Goal: Information Seeking & Learning: Learn about a topic

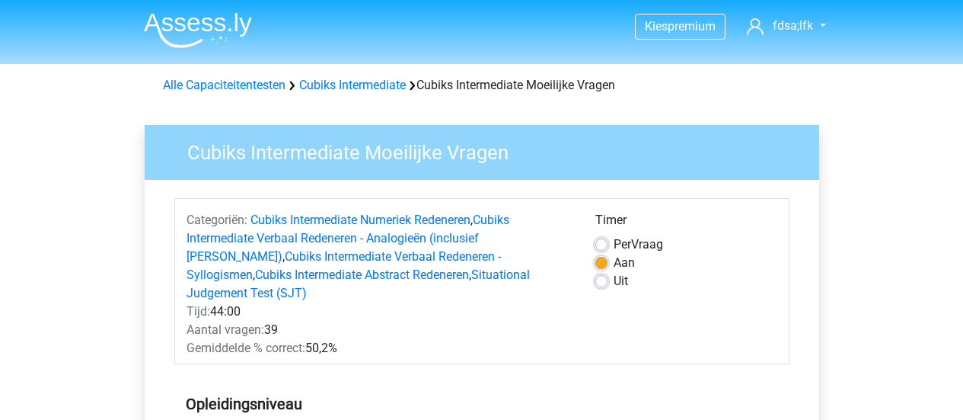
scroll to position [101, 0]
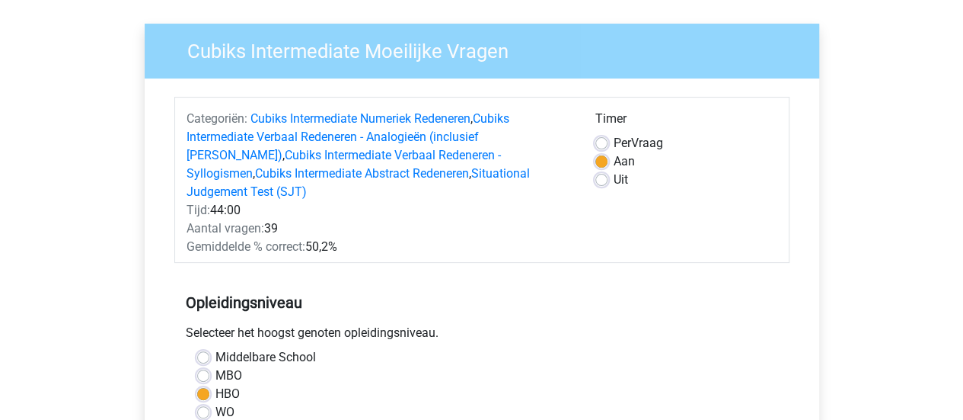
click at [586, 176] on div "Timer Per Vraag Aan Uit" at bounding box center [686, 183] width 205 height 146
click at [614, 177] on label "Uit" at bounding box center [621, 180] width 14 height 18
click at [602, 177] on input "Uit" at bounding box center [602, 178] width 12 height 15
radio input "true"
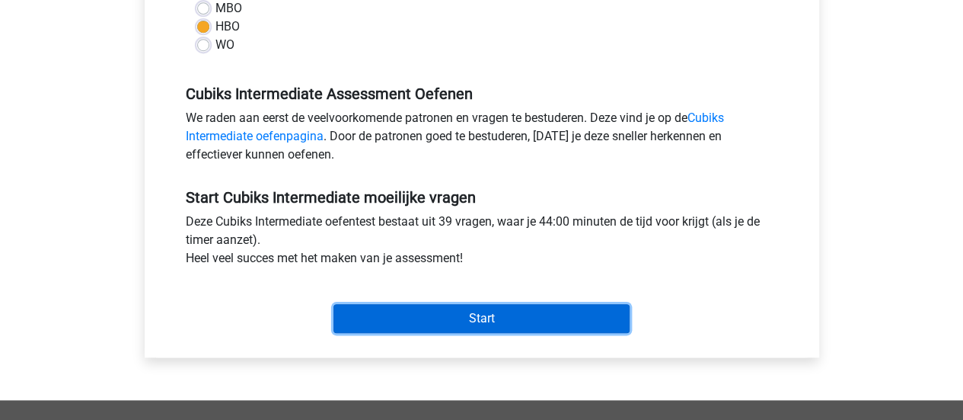
click at [449, 304] on input "Start" at bounding box center [482, 318] width 296 height 29
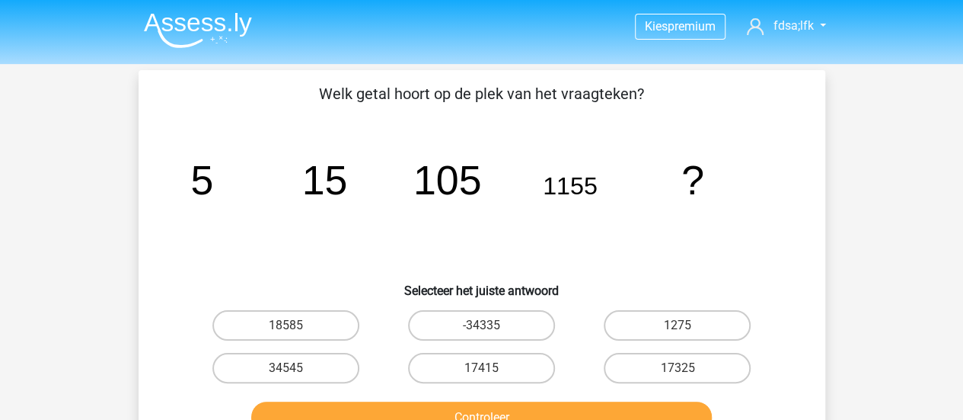
click at [633, 375] on label "17325" at bounding box center [677, 368] width 147 height 30
click at [678, 375] on input "17325" at bounding box center [683, 373] width 10 height 10
radio input "true"
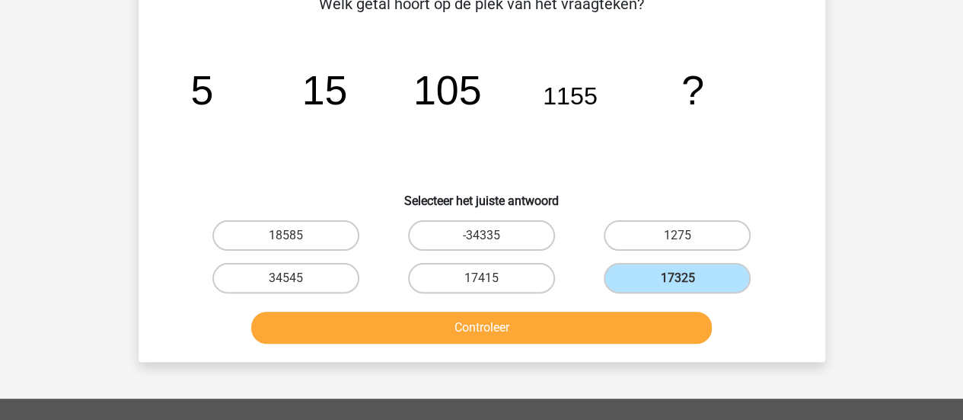
scroll to position [114, 0]
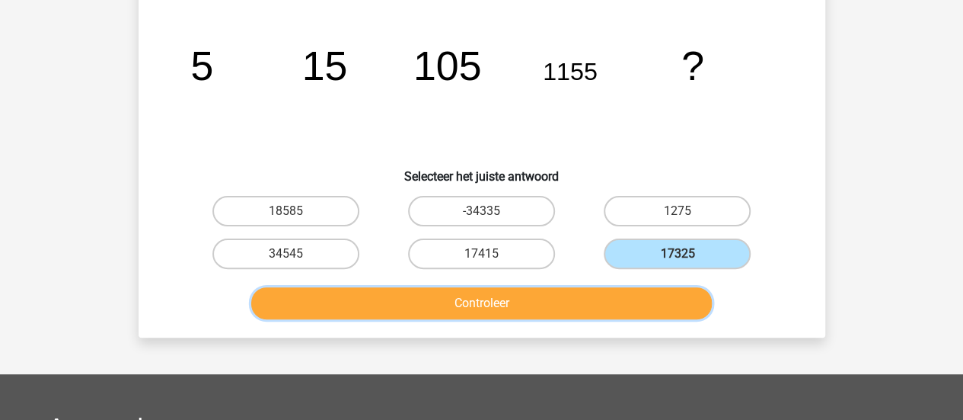
click at [420, 301] on button "Controleer" at bounding box center [481, 303] width 461 height 32
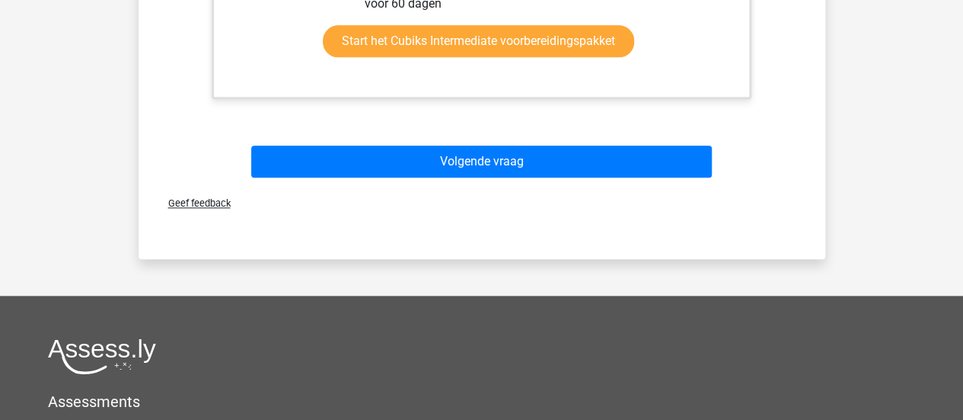
scroll to position [741, 0]
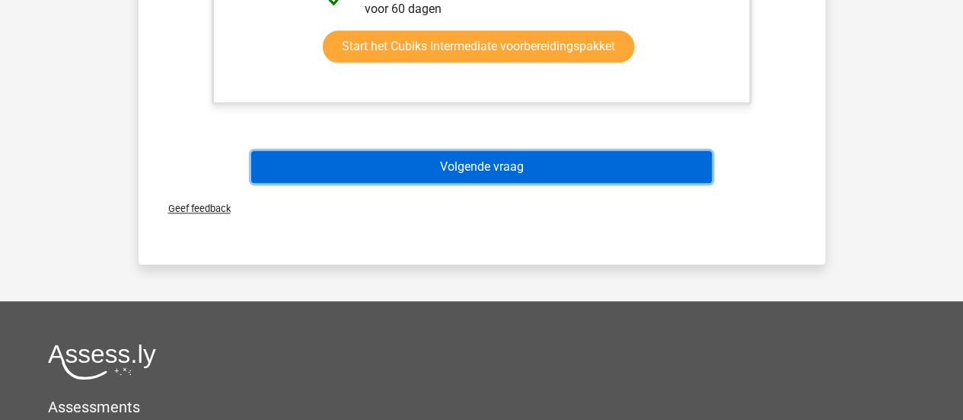
click at [432, 167] on button "Volgende vraag" at bounding box center [481, 167] width 461 height 32
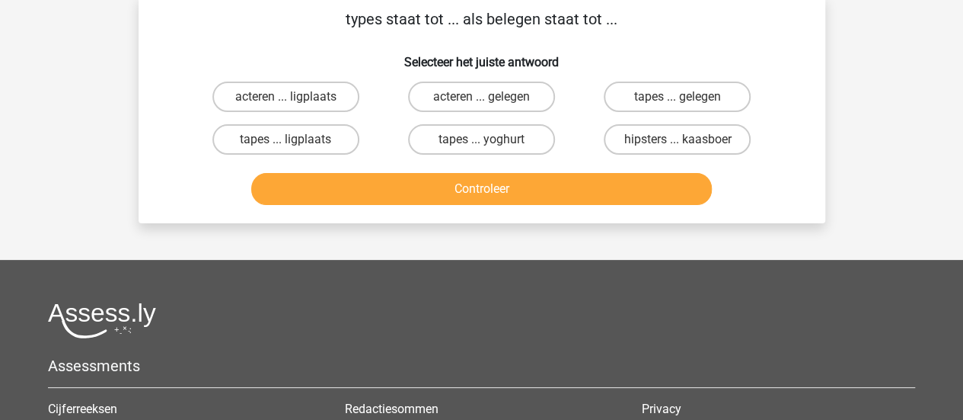
scroll to position [70, 0]
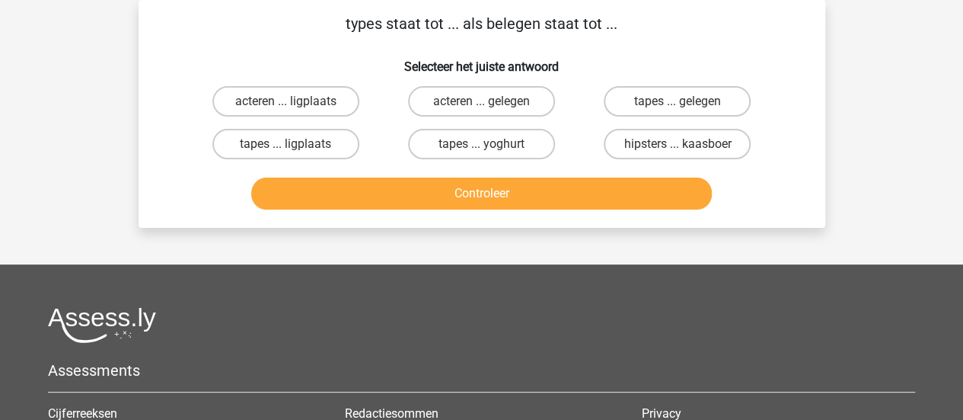
click at [660, 138] on label "hipsters ... kaasboer" at bounding box center [677, 144] width 147 height 30
click at [678, 144] on input "hipsters ... kaasboer" at bounding box center [683, 149] width 10 height 10
radio input "true"
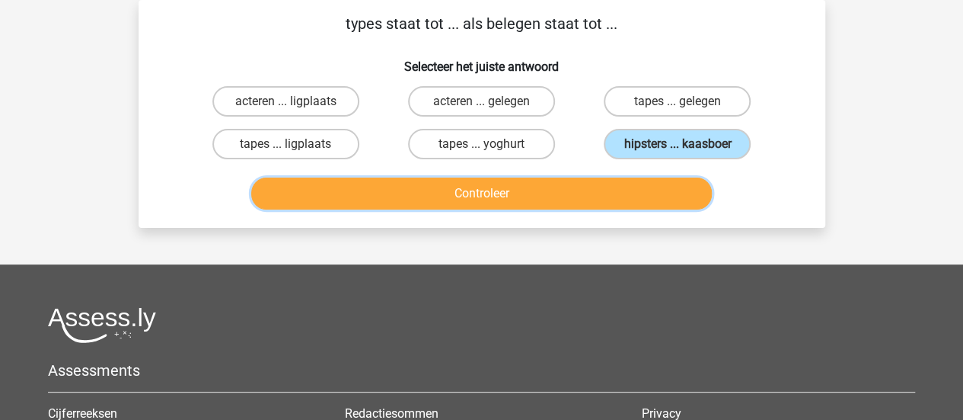
click at [519, 203] on button "Controleer" at bounding box center [481, 193] width 461 height 32
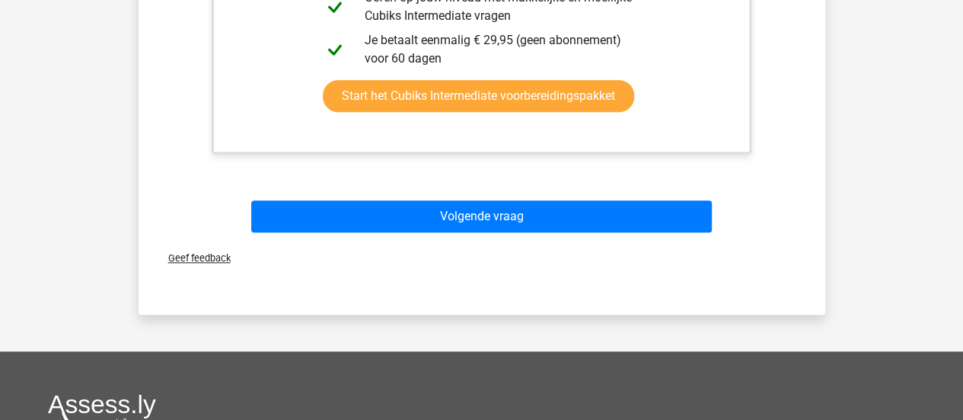
scroll to position [498, 0]
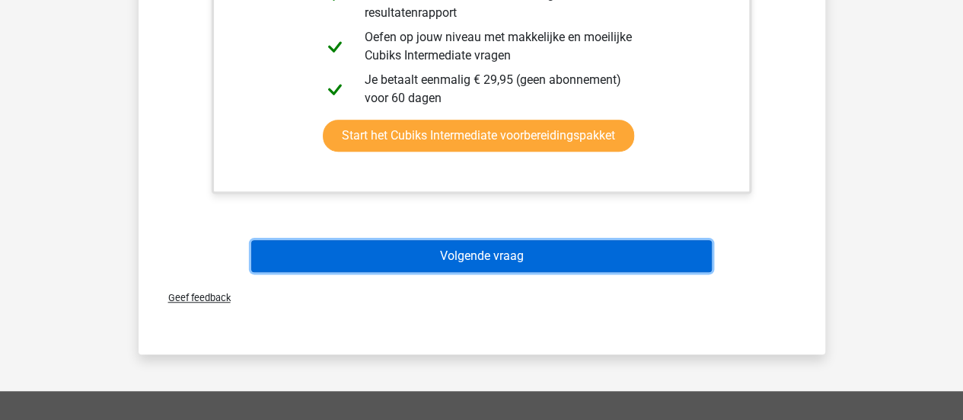
click at [431, 264] on button "Volgende vraag" at bounding box center [481, 256] width 461 height 32
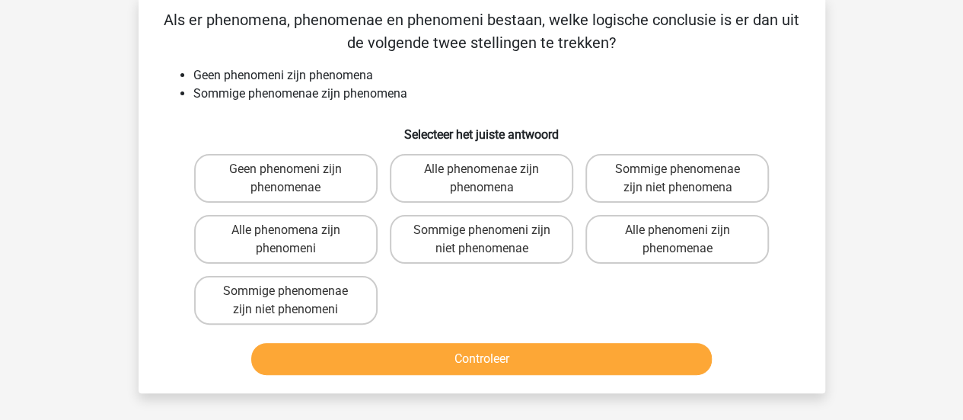
scroll to position [70, 0]
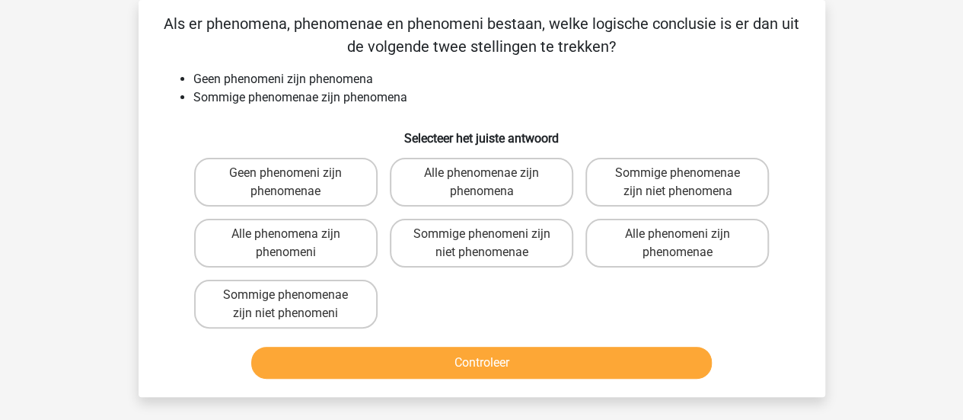
click at [307, 225] on label "Alle phenomena zijn phenomeni" at bounding box center [286, 243] width 184 height 49
click at [295, 234] on input "Alle phenomena zijn phenomeni" at bounding box center [291, 239] width 10 height 10
radio input "true"
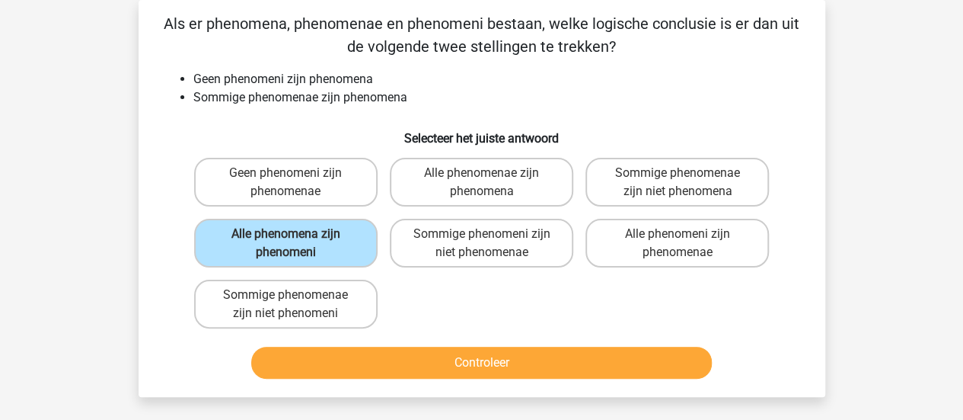
click at [401, 388] on div "Als er phenomena, phenomenae en phenomeni bestaan, welke logische conclusie is …" at bounding box center [482, 198] width 687 height 397
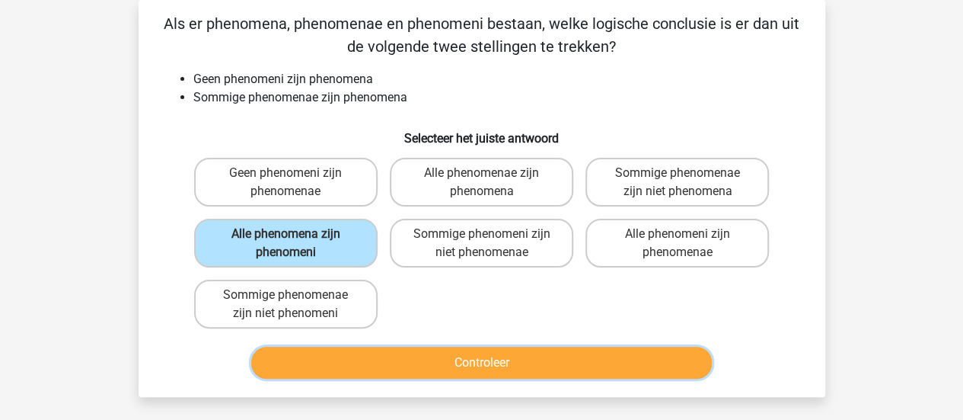
click at [391, 370] on button "Controleer" at bounding box center [481, 362] width 461 height 32
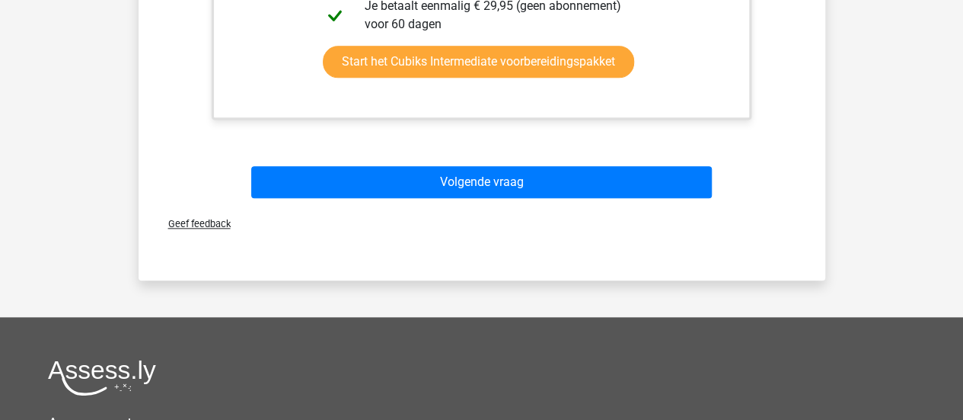
scroll to position [771, 0]
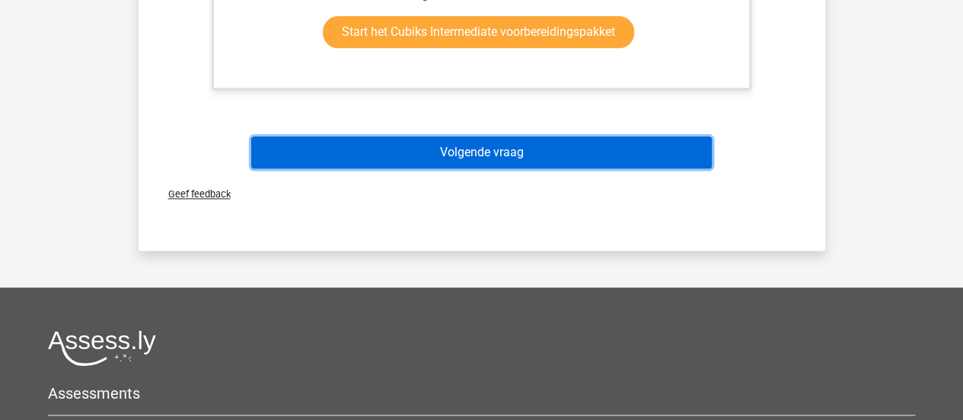
click at [538, 154] on button "Volgende vraag" at bounding box center [481, 152] width 461 height 32
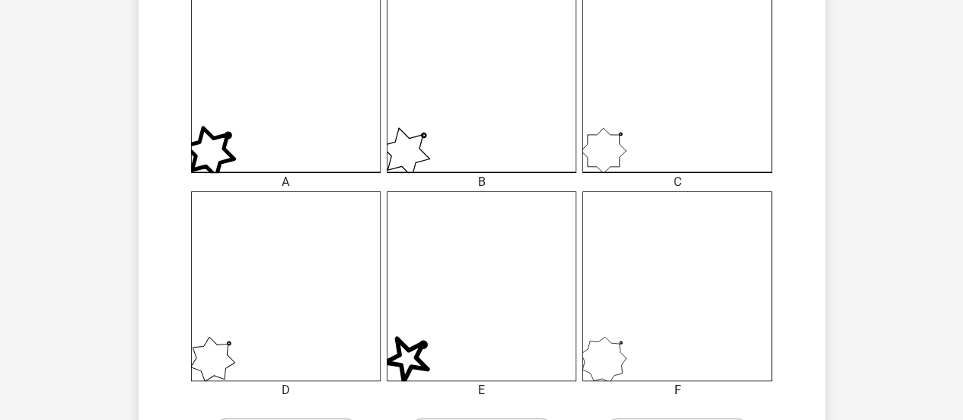
scroll to position [426, 0]
click at [481, 345] on icon at bounding box center [482, 285] width 190 height 190
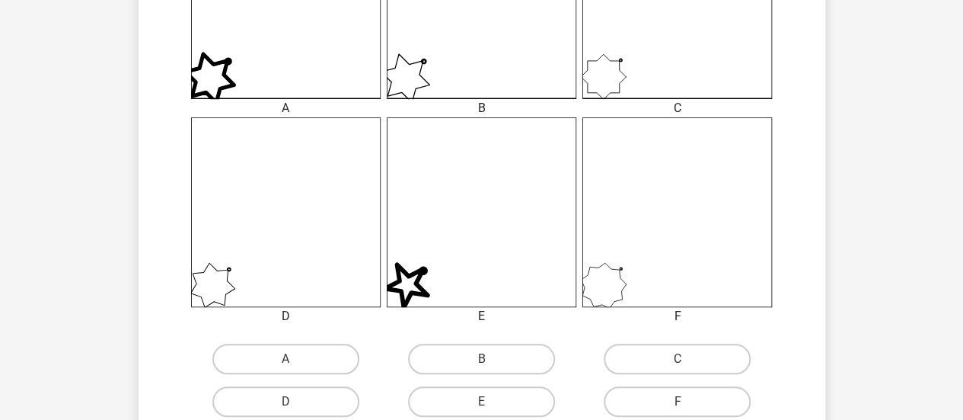
scroll to position [548, 0]
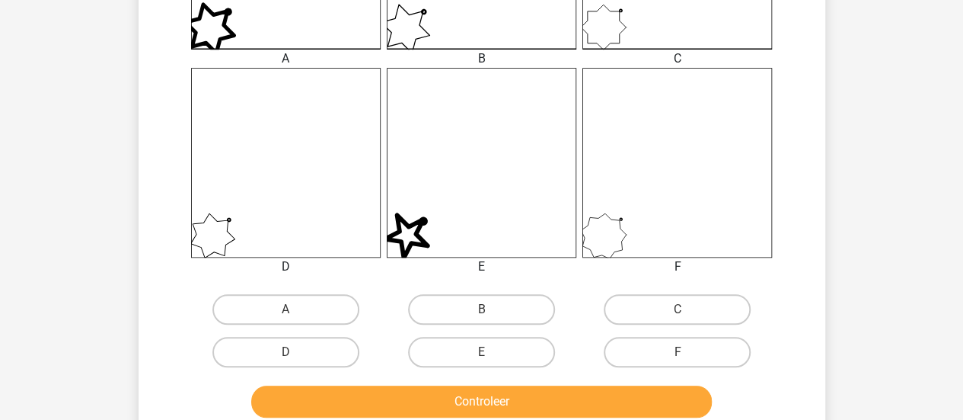
click at [481, 345] on label "E" at bounding box center [481, 352] width 147 height 30
click at [481, 352] on input "E" at bounding box center [486, 357] width 10 height 10
radio input "true"
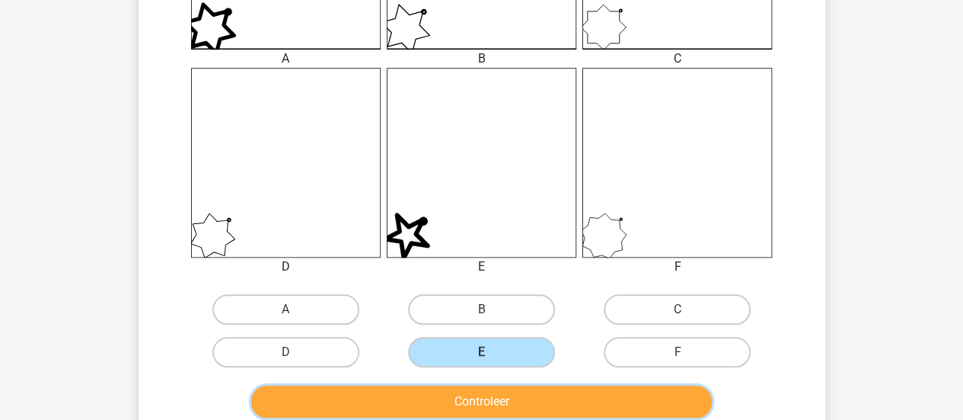
click at [500, 394] on button "Controleer" at bounding box center [481, 401] width 461 height 32
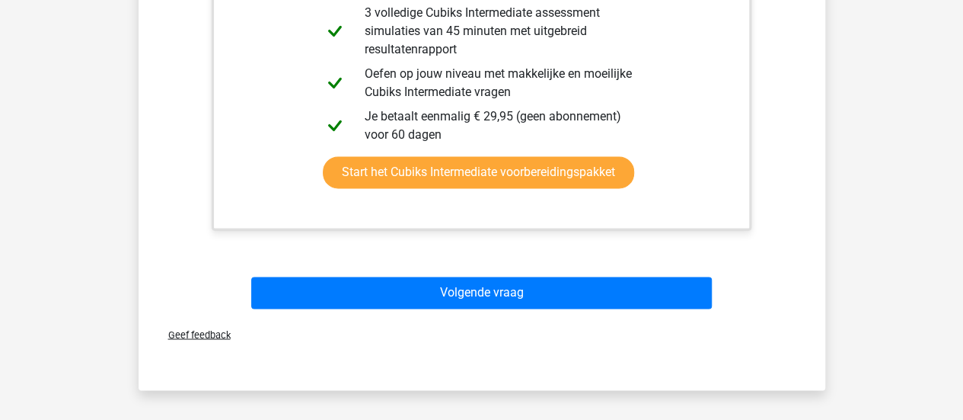
scroll to position [1218, 0]
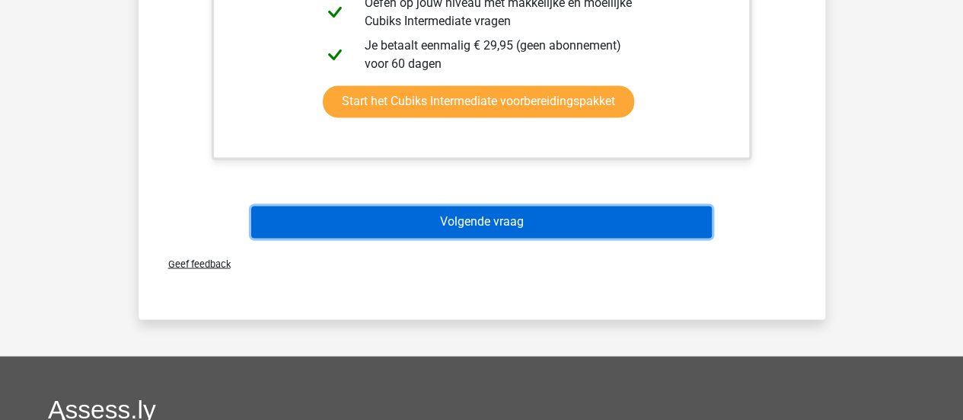
click at [577, 208] on button "Volgende vraag" at bounding box center [481, 222] width 461 height 32
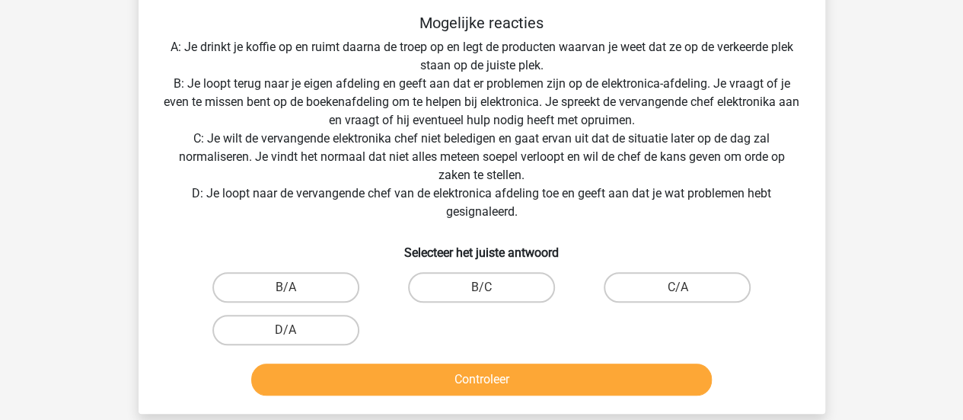
scroll to position [436, 0]
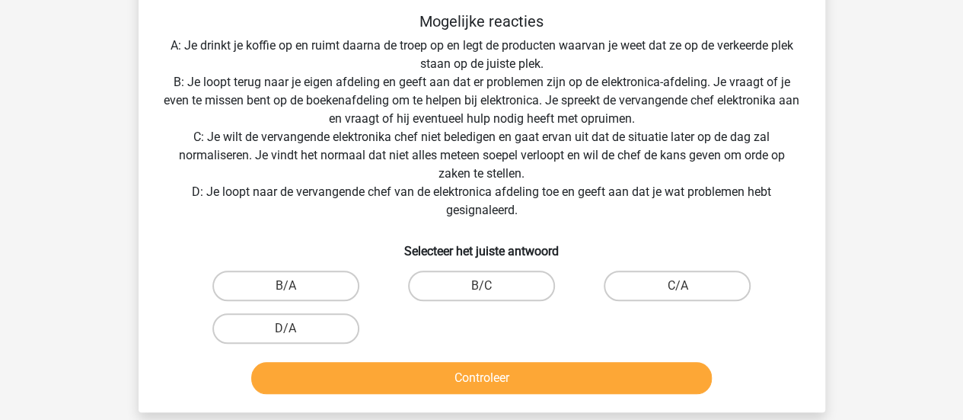
click at [350, 281] on label "B/A" at bounding box center [285, 285] width 147 height 30
click at [295, 286] on input "B/A" at bounding box center [291, 291] width 10 height 10
radio input "true"
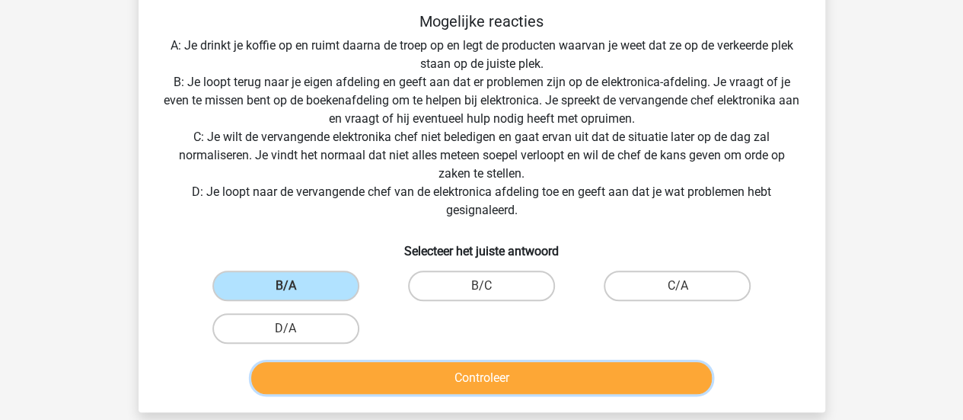
click at [459, 378] on button "Controleer" at bounding box center [481, 378] width 461 height 32
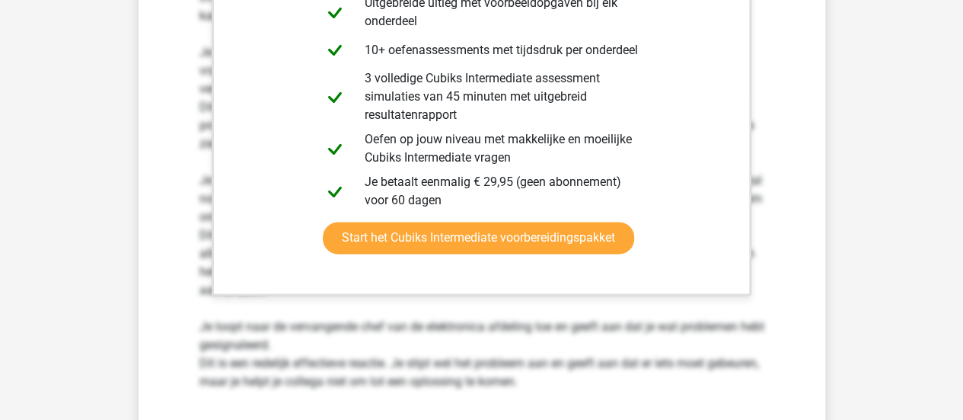
scroll to position [1045, 0]
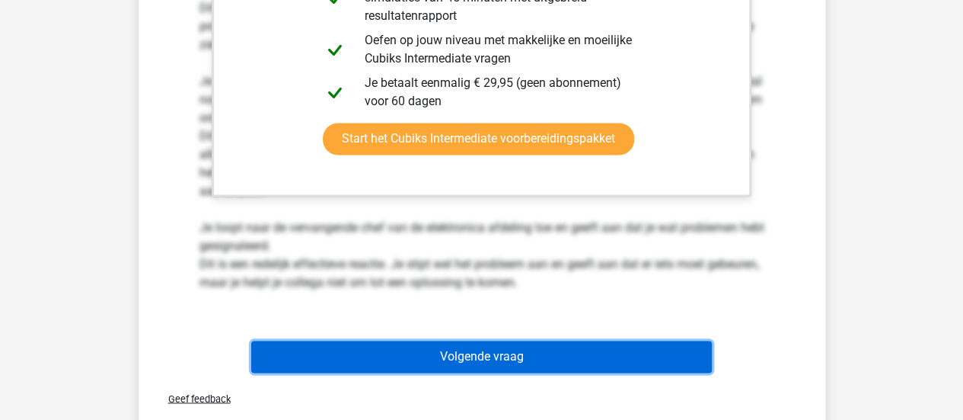
click at [483, 371] on button "Volgende vraag" at bounding box center [481, 356] width 461 height 32
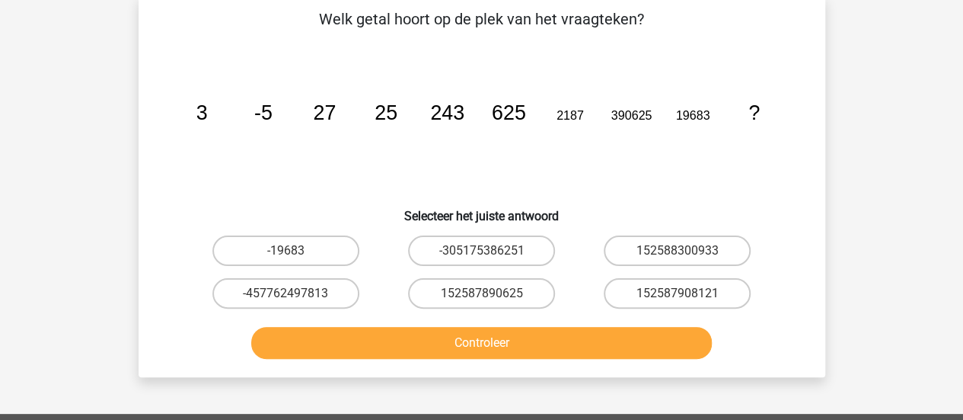
scroll to position [70, 0]
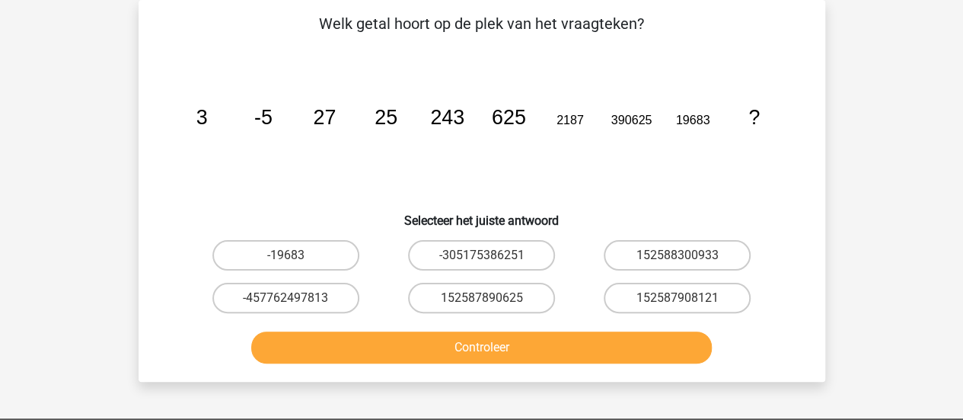
click at [497, 308] on label "152587890625" at bounding box center [481, 298] width 147 height 30
click at [491, 308] on input "152587890625" at bounding box center [486, 303] width 10 height 10
radio input "true"
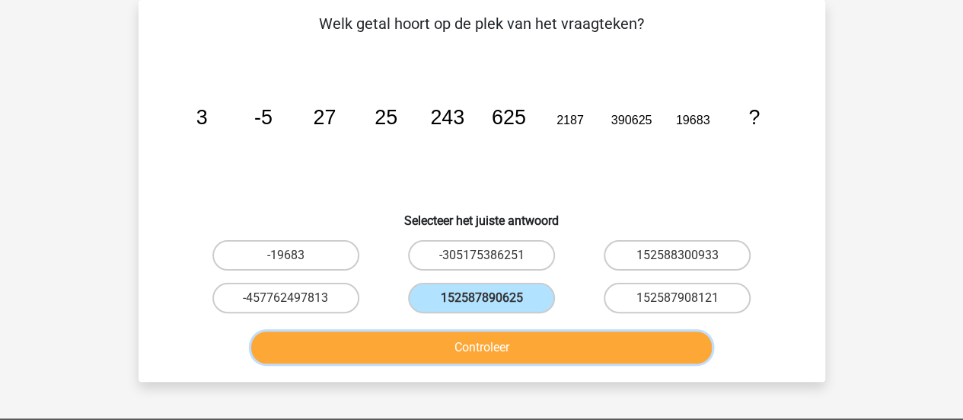
click at [509, 357] on button "Controleer" at bounding box center [481, 347] width 461 height 32
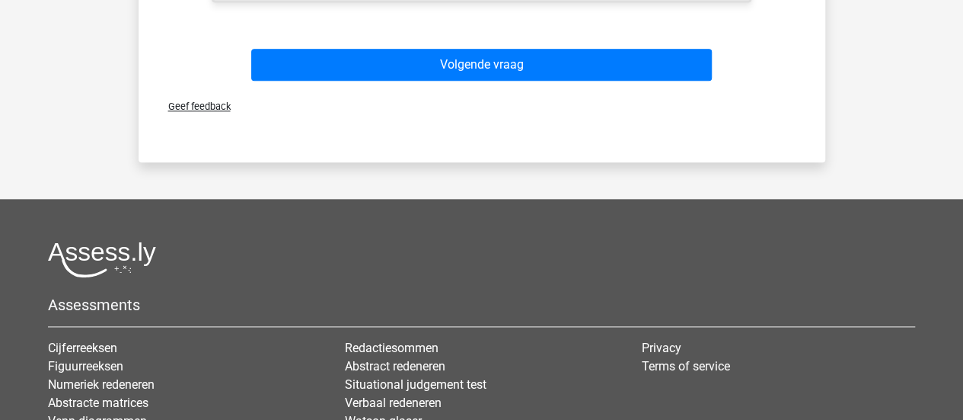
scroll to position [862, 0]
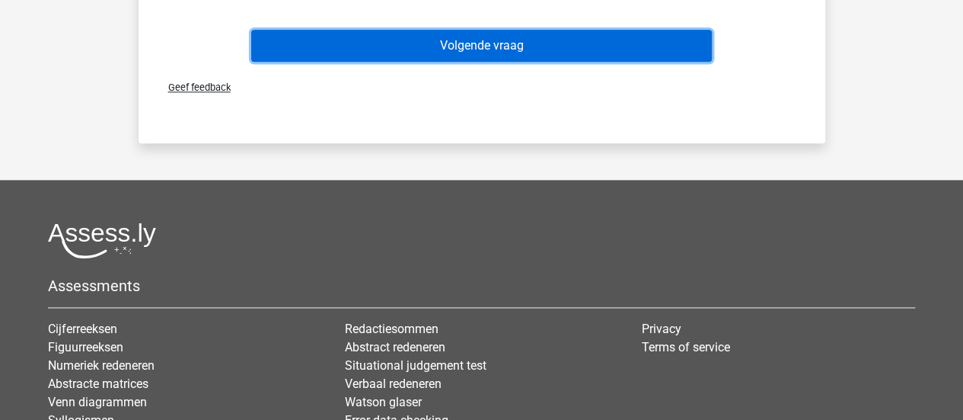
click at [560, 53] on button "Volgende vraag" at bounding box center [481, 46] width 461 height 32
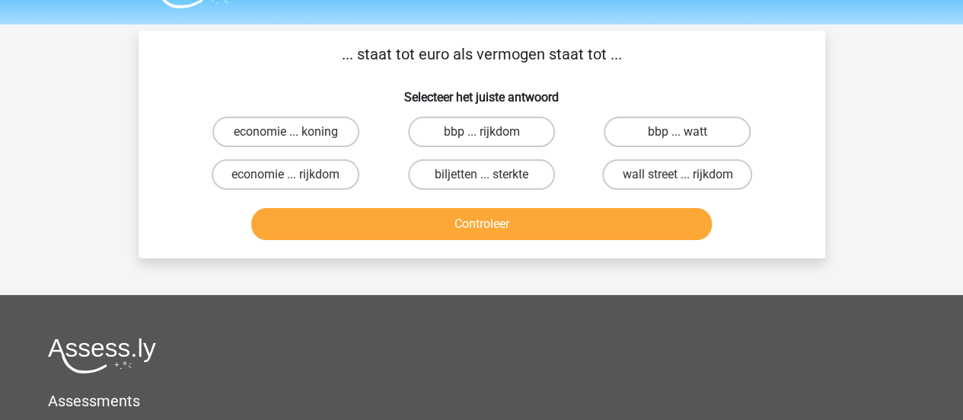
scroll to position [9, 0]
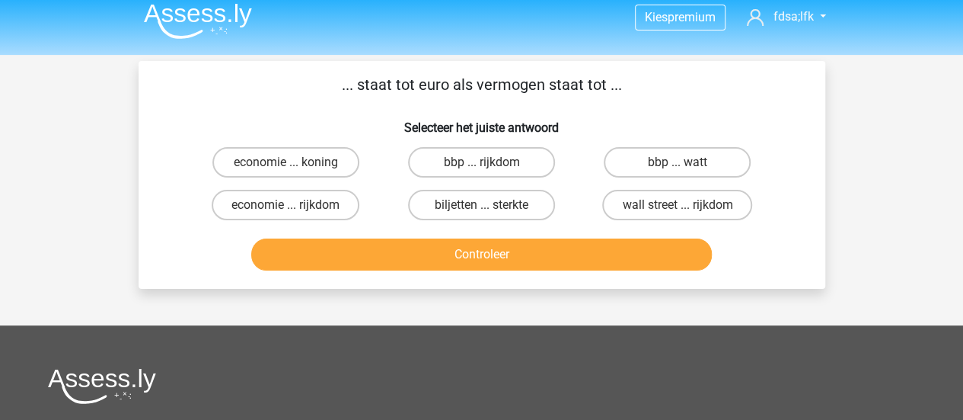
click at [440, 202] on label "biljetten ... sterkte" at bounding box center [481, 205] width 147 height 30
click at [481, 205] on input "biljetten ... sterkte" at bounding box center [486, 210] width 10 height 10
radio input "true"
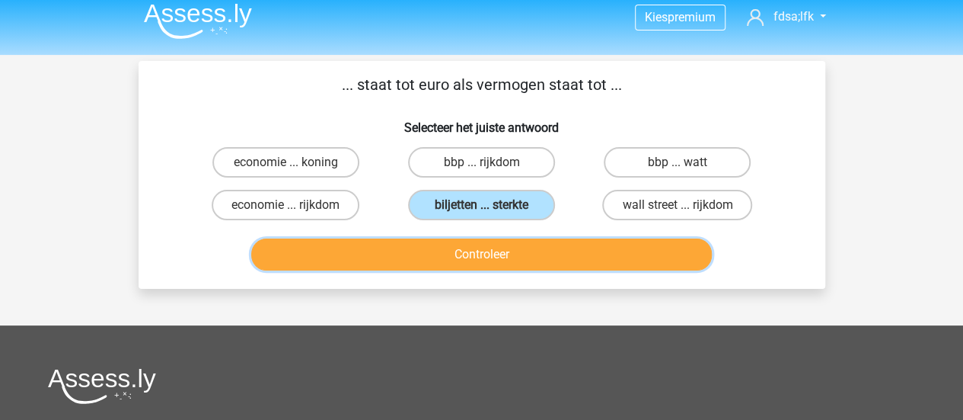
click at [455, 245] on button "Controleer" at bounding box center [481, 254] width 461 height 32
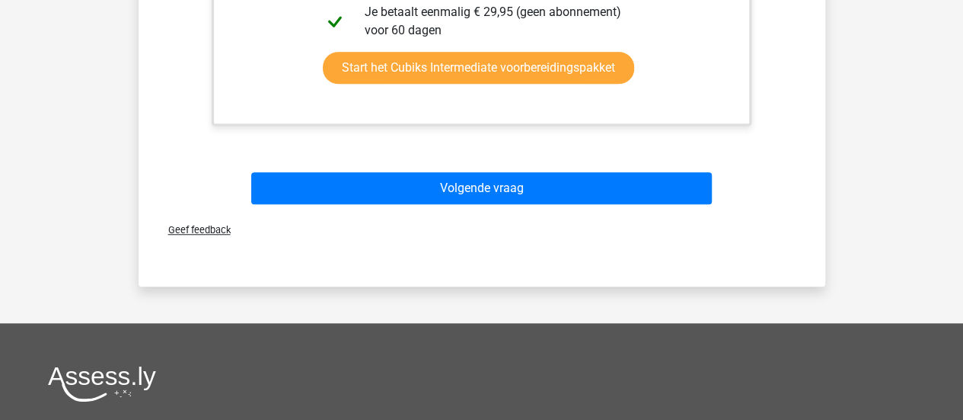
scroll to position [560, 0]
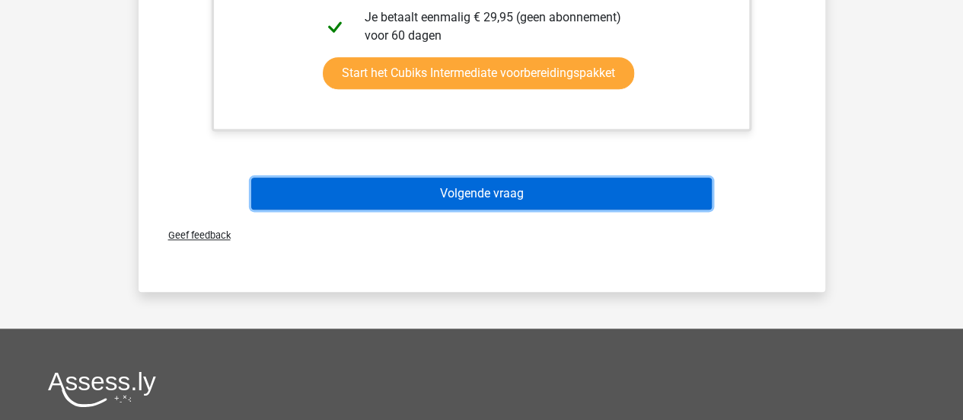
click at [466, 206] on button "Volgende vraag" at bounding box center [481, 193] width 461 height 32
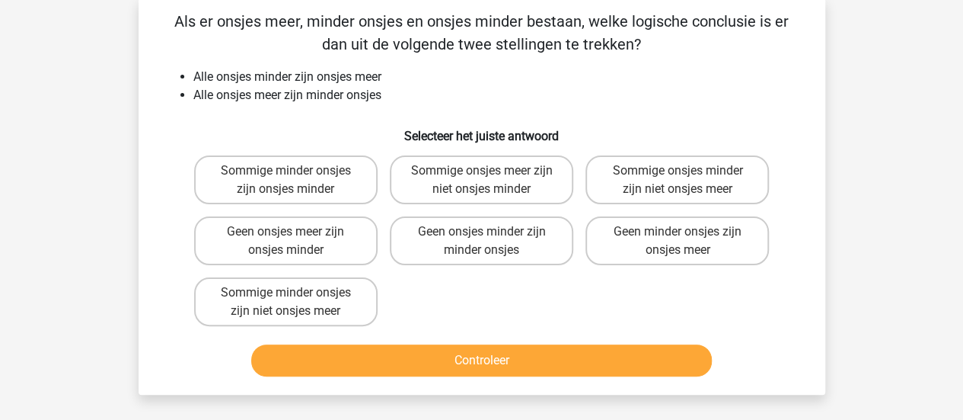
scroll to position [70, 0]
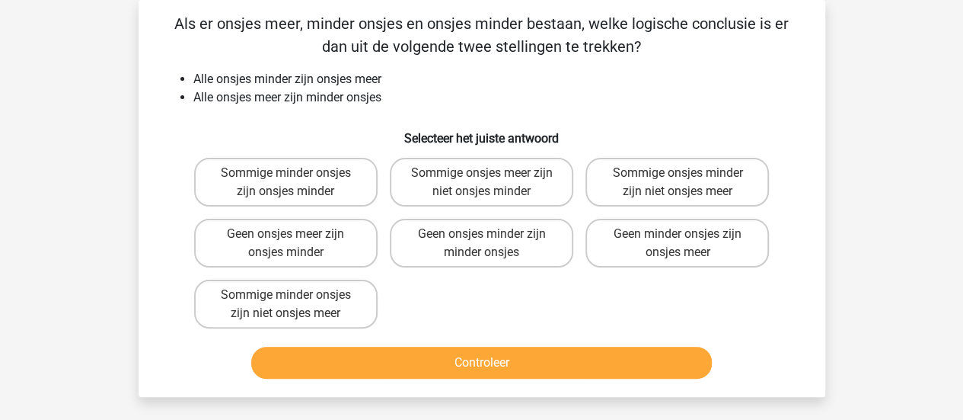
click at [332, 168] on label "Sommige minder onsjes zijn onsjes minder" at bounding box center [286, 182] width 184 height 49
click at [295, 173] on input "Sommige minder onsjes zijn onsjes minder" at bounding box center [291, 178] width 10 height 10
radio input "true"
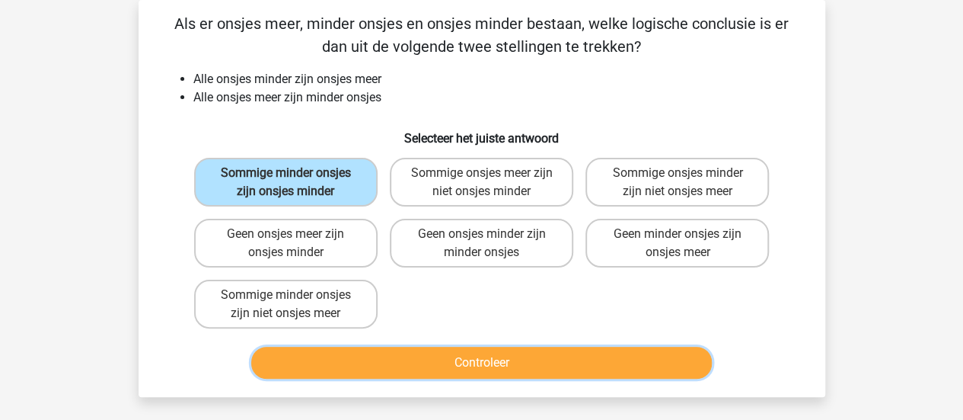
click at [464, 363] on button "Controleer" at bounding box center [481, 362] width 461 height 32
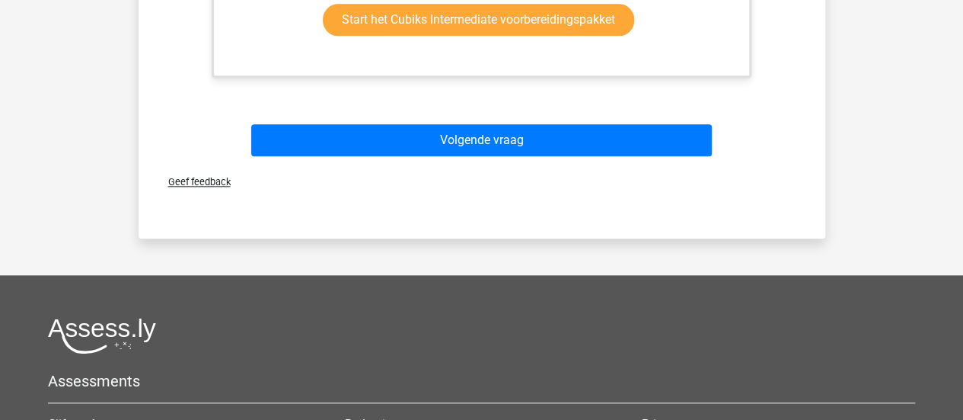
scroll to position [800, 0]
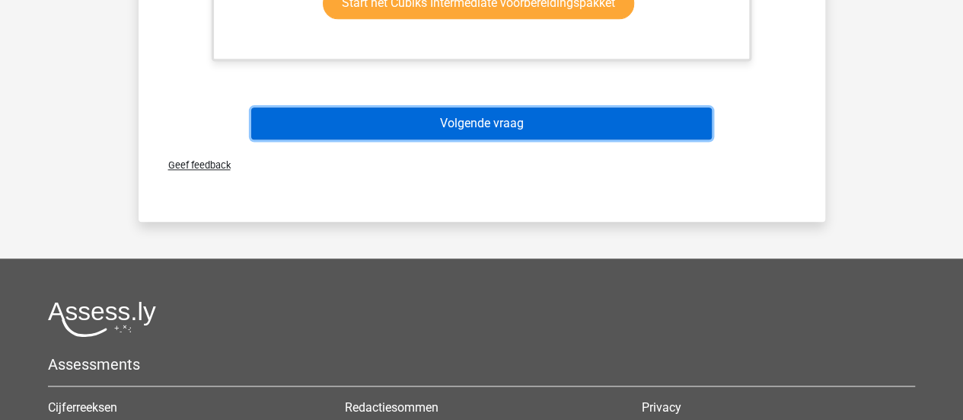
click at [356, 130] on button "Volgende vraag" at bounding box center [481, 123] width 461 height 32
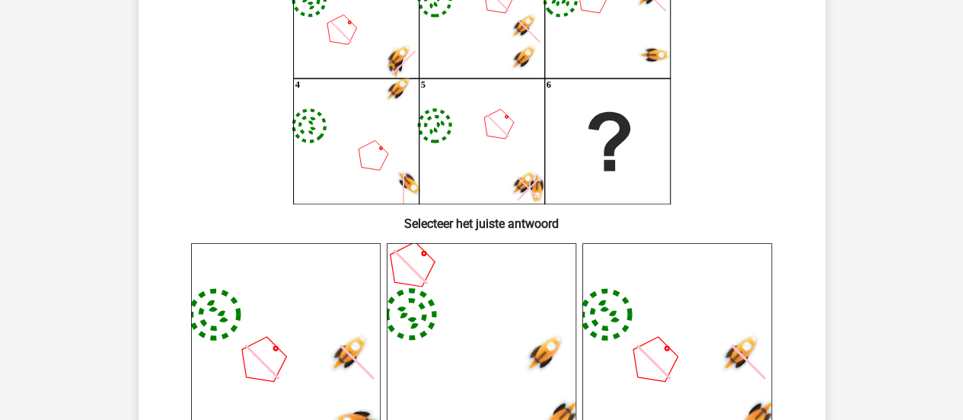
scroll to position [0, 0]
